Goal: Obtain resource: Download file/media

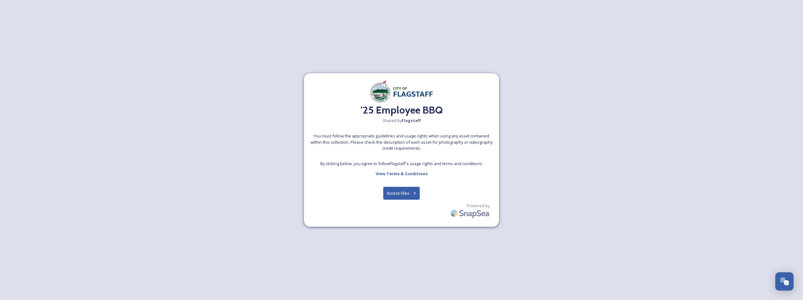
click at [393, 195] on button "Access Files" at bounding box center [401, 193] width 37 height 13
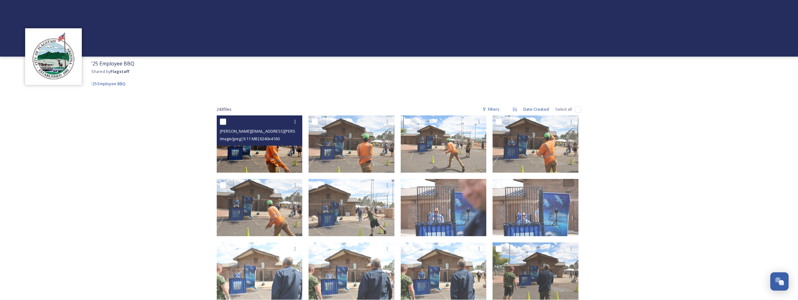
click at [268, 154] on img at bounding box center [260, 144] width 86 height 57
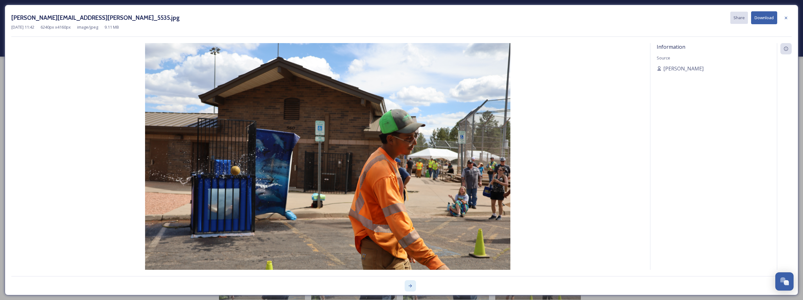
click at [408, 285] on icon at bounding box center [410, 286] width 5 height 5
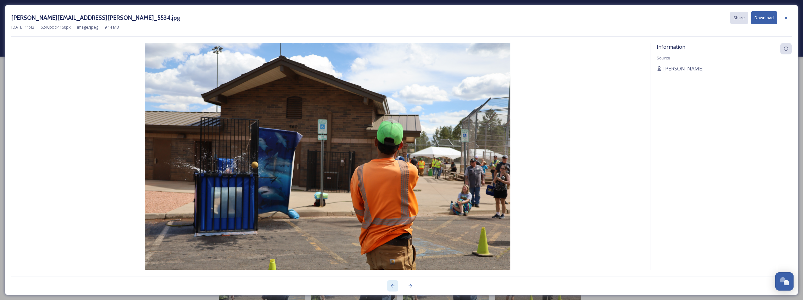
click at [394, 285] on icon at bounding box center [392, 286] width 5 height 5
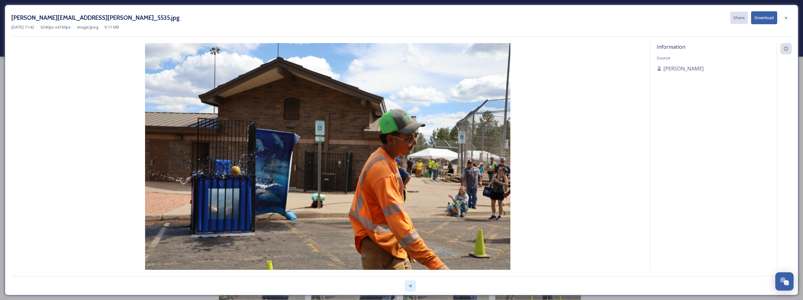
click at [412, 288] on icon at bounding box center [410, 286] width 5 height 5
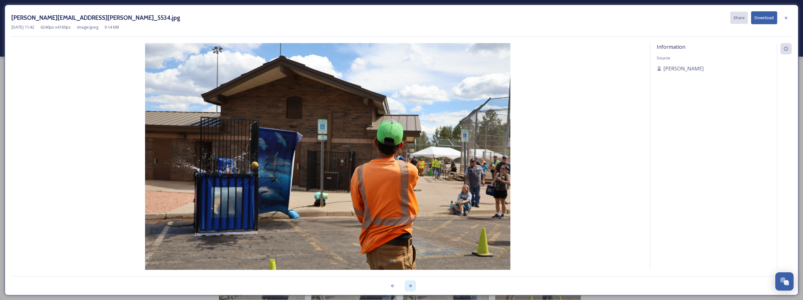
click at [412, 288] on icon at bounding box center [410, 286] width 5 height 5
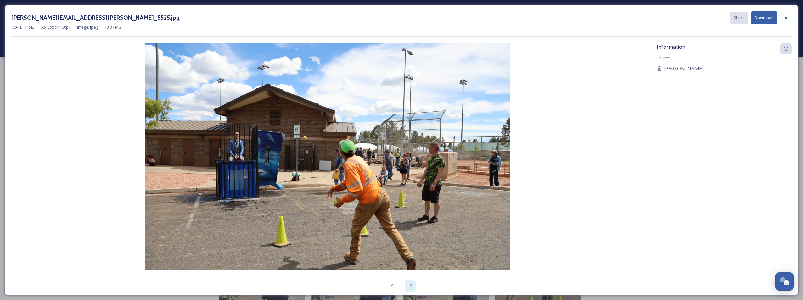
click at [411, 287] on icon at bounding box center [410, 286] width 5 height 5
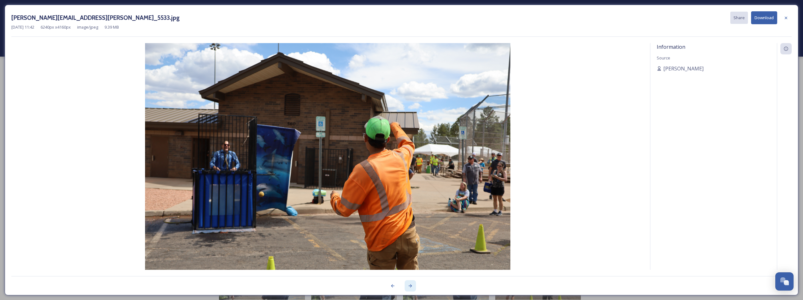
click at [411, 287] on icon at bounding box center [410, 286] width 5 height 5
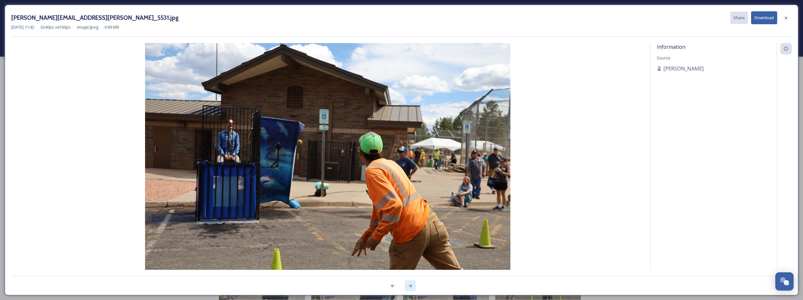
click at [411, 287] on icon at bounding box center [410, 286] width 5 height 5
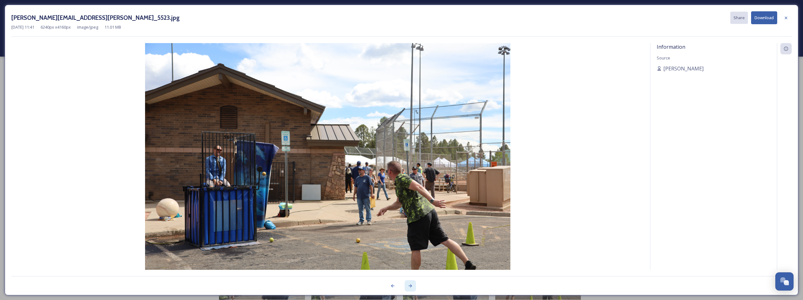
click at [411, 287] on icon at bounding box center [410, 286] width 5 height 5
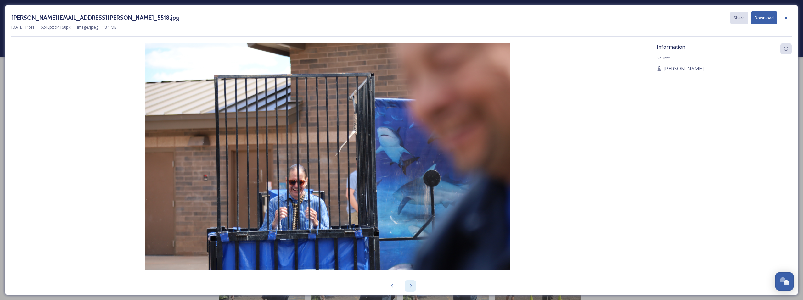
click at [411, 287] on icon at bounding box center [410, 286] width 5 height 5
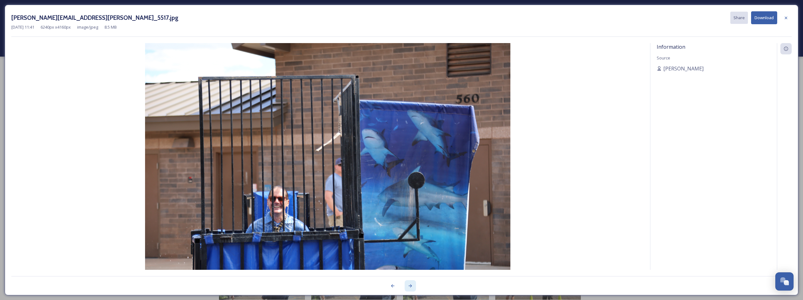
click at [411, 287] on icon at bounding box center [410, 286] width 5 height 5
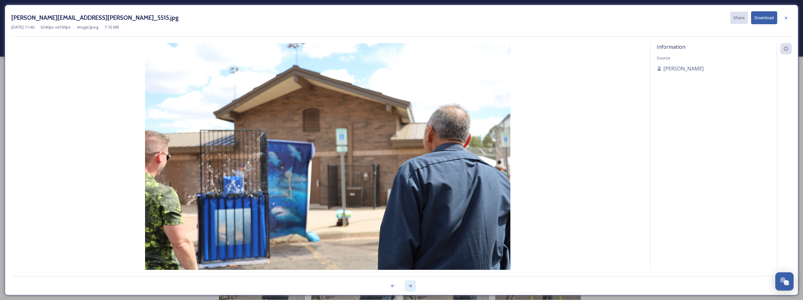
click at [411, 287] on icon at bounding box center [410, 286] width 5 height 5
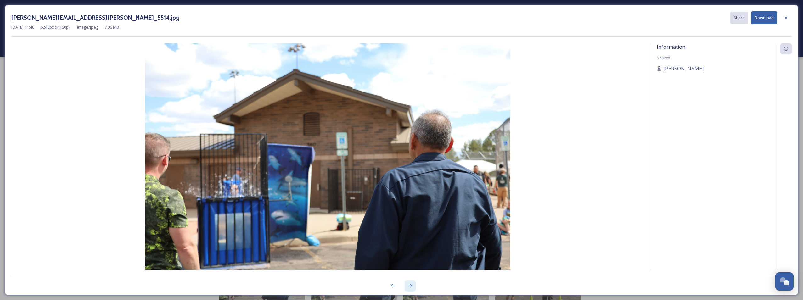
click at [411, 287] on icon at bounding box center [410, 286] width 5 height 5
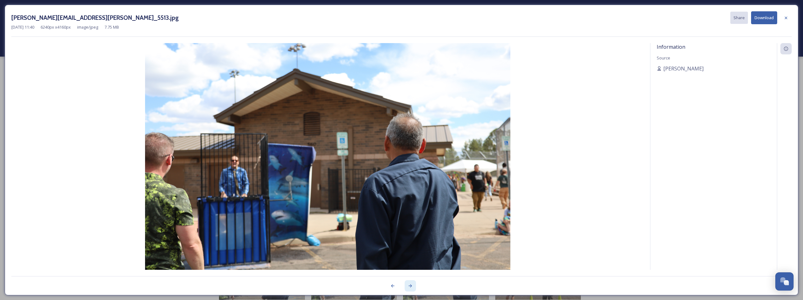
click at [411, 287] on icon at bounding box center [410, 286] width 5 height 5
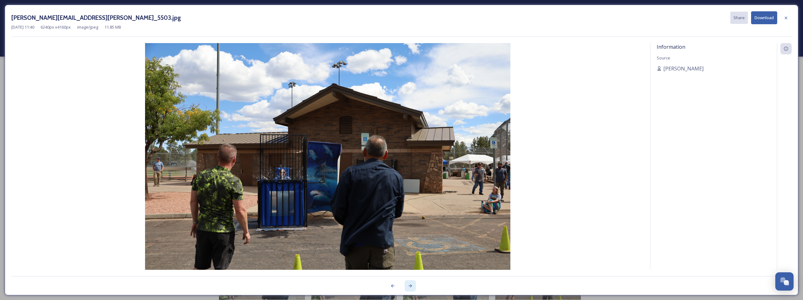
click at [411, 287] on icon at bounding box center [410, 286] width 5 height 5
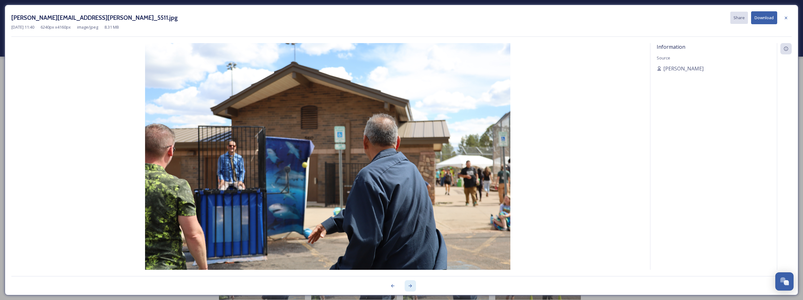
click at [410, 285] on icon at bounding box center [410, 286] width 5 height 5
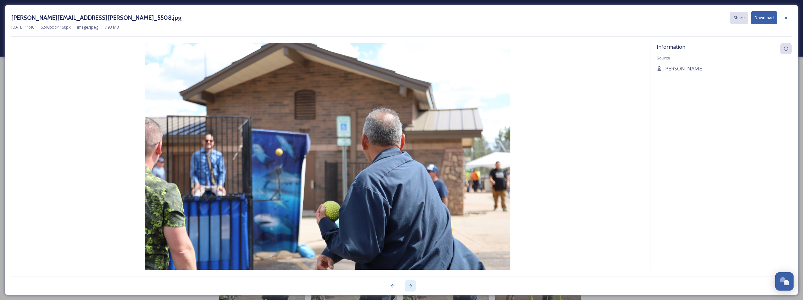
click at [410, 285] on icon at bounding box center [410, 286] width 5 height 5
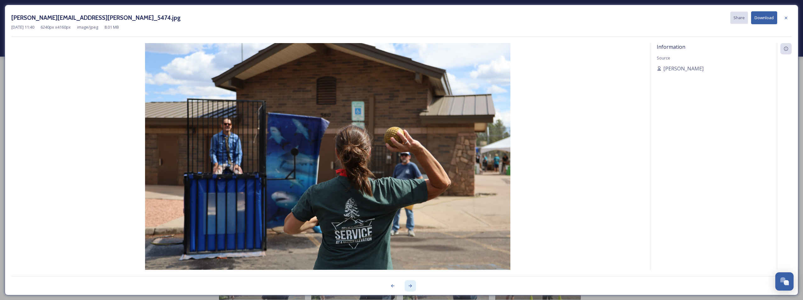
click at [410, 285] on icon at bounding box center [410, 286] width 5 height 5
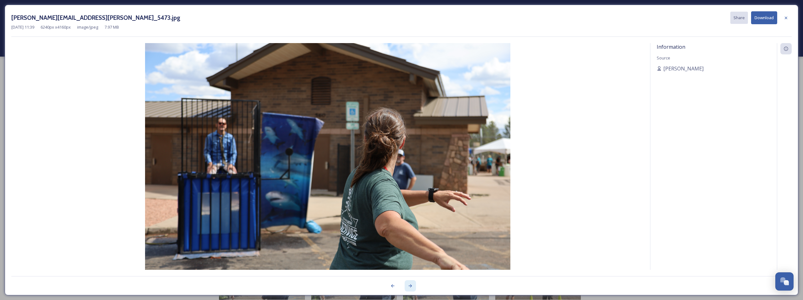
click at [410, 285] on icon at bounding box center [410, 286] width 5 height 5
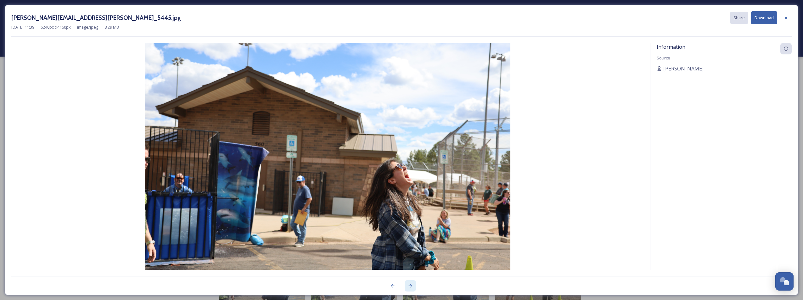
click at [410, 285] on icon at bounding box center [410, 286] width 5 height 5
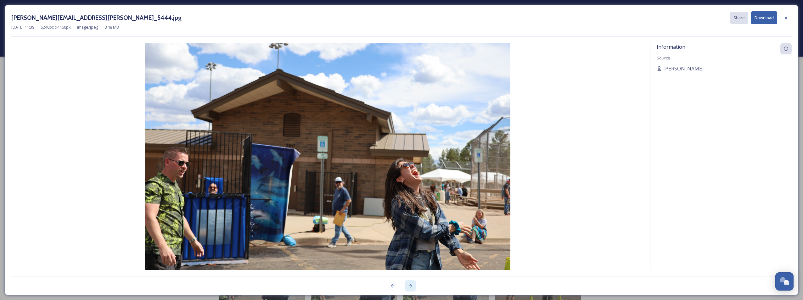
click at [410, 285] on icon at bounding box center [410, 286] width 5 height 5
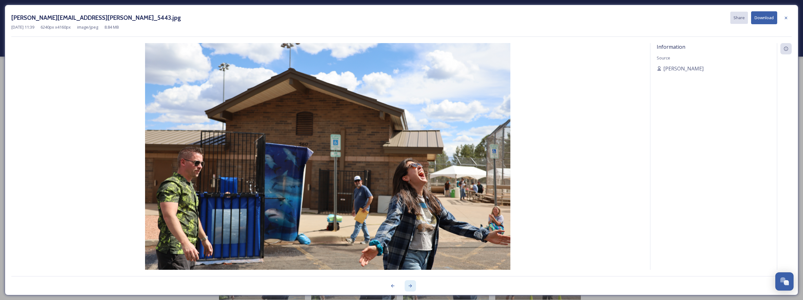
click at [410, 285] on icon at bounding box center [410, 286] width 5 height 5
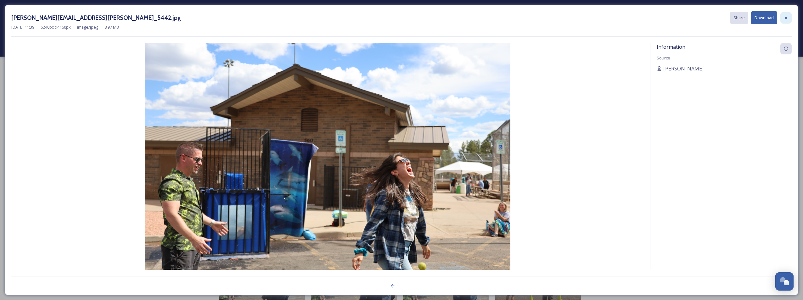
click at [788, 19] on icon at bounding box center [786, 17] width 5 height 5
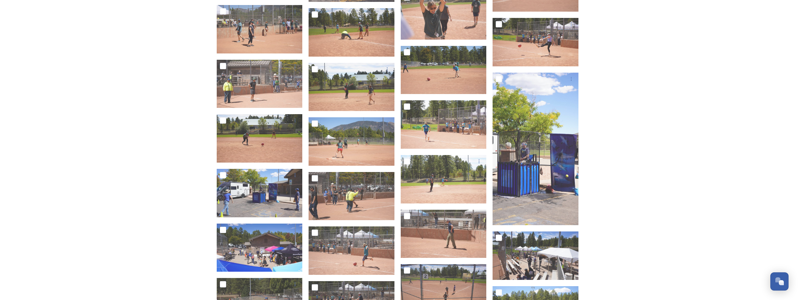
scroll to position [2193, 0]
